Goal: Task Accomplishment & Management: Manage account settings

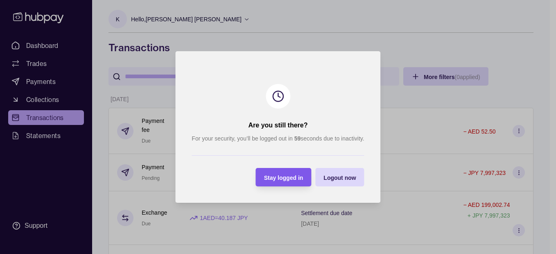
click at [277, 178] on span "Stay logged in" at bounding box center [283, 177] width 39 height 7
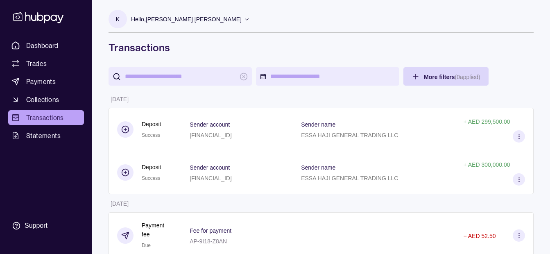
click at [190, 22] on p "Hello, [PERSON_NAME] [PERSON_NAME]" at bounding box center [186, 19] width 111 height 9
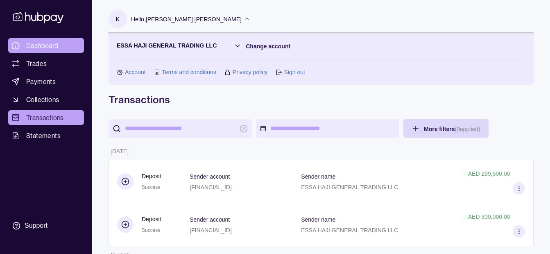
click at [49, 43] on span "Dashboard" at bounding box center [42, 46] width 32 height 10
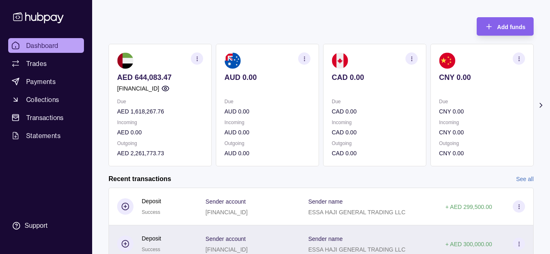
scroll to position [18, 0]
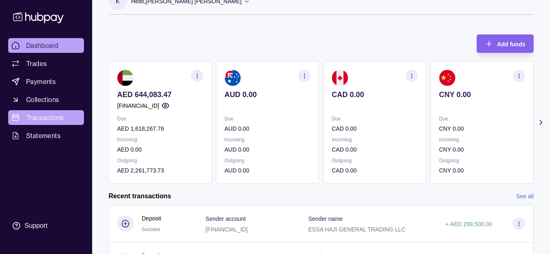
click at [55, 114] on span "Transactions" at bounding box center [45, 118] width 38 height 10
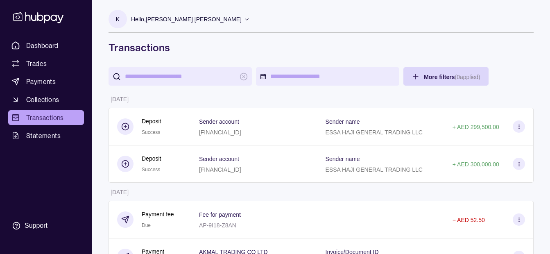
click at [142, 16] on p "Hello, [PERSON_NAME] [PERSON_NAME]" at bounding box center [186, 19] width 111 height 9
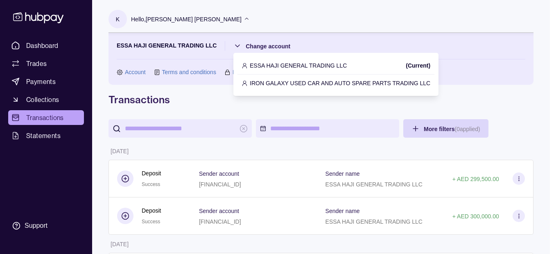
drag, startPoint x: 272, startPoint y: 66, endPoint x: 274, endPoint y: 34, distance: 31.6
click at [269, 85] on p "IRON GALAXY USED CAR AND AUTO SPARE PARTS TRADING LLC" at bounding box center [340, 83] width 180 height 9
